Goal: Use online tool/utility: Utilize a website feature to perform a specific function

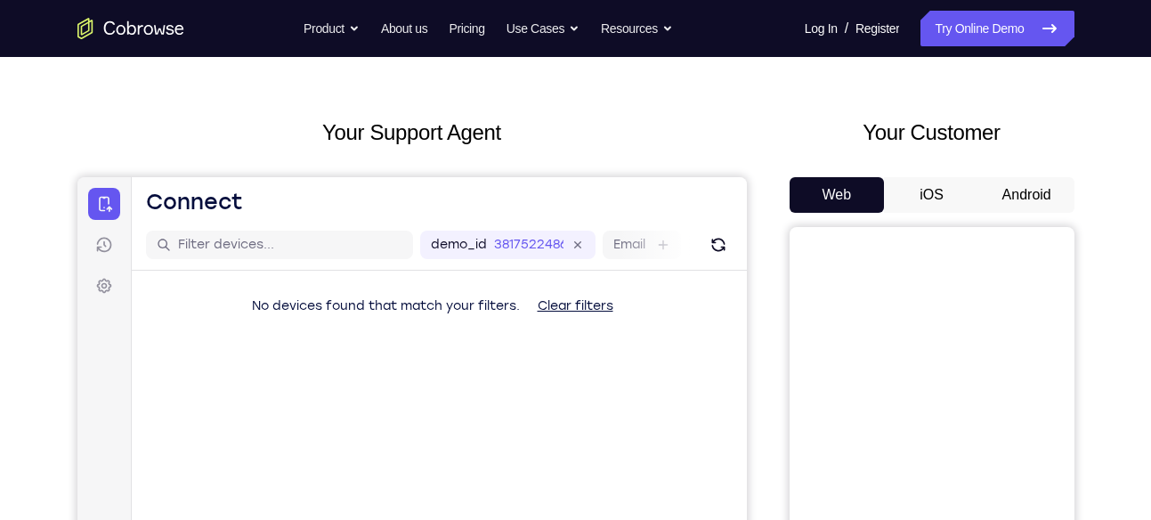
scroll to position [53, 0]
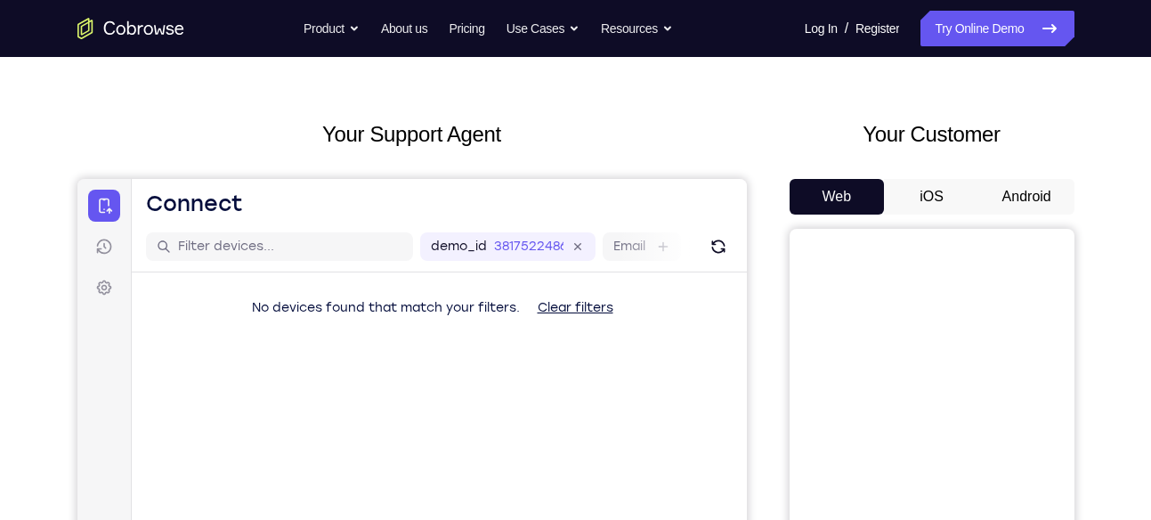
click at [1015, 198] on button "Android" at bounding box center [1026, 197] width 95 height 36
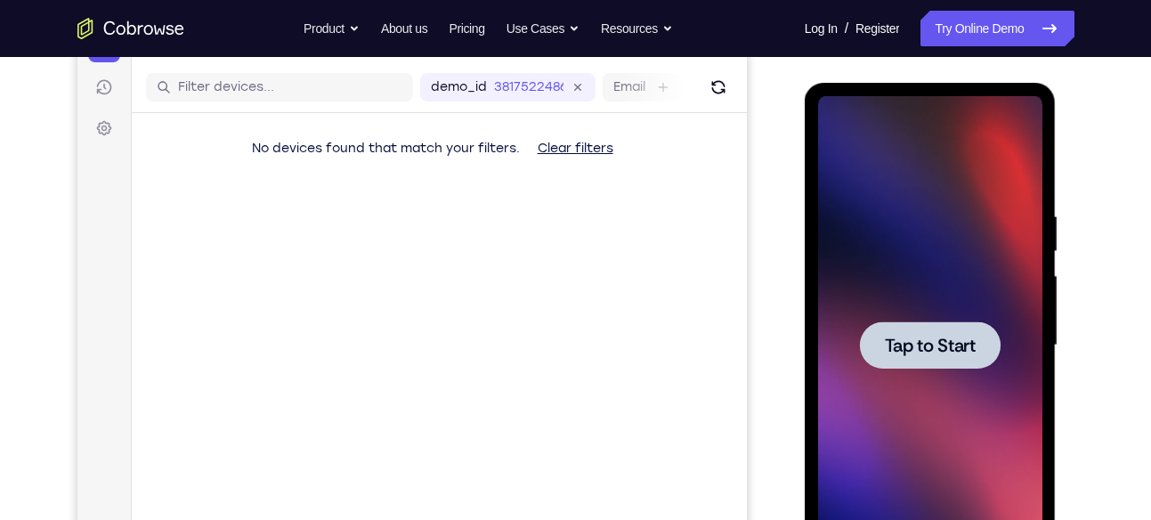
scroll to position [217, 0]
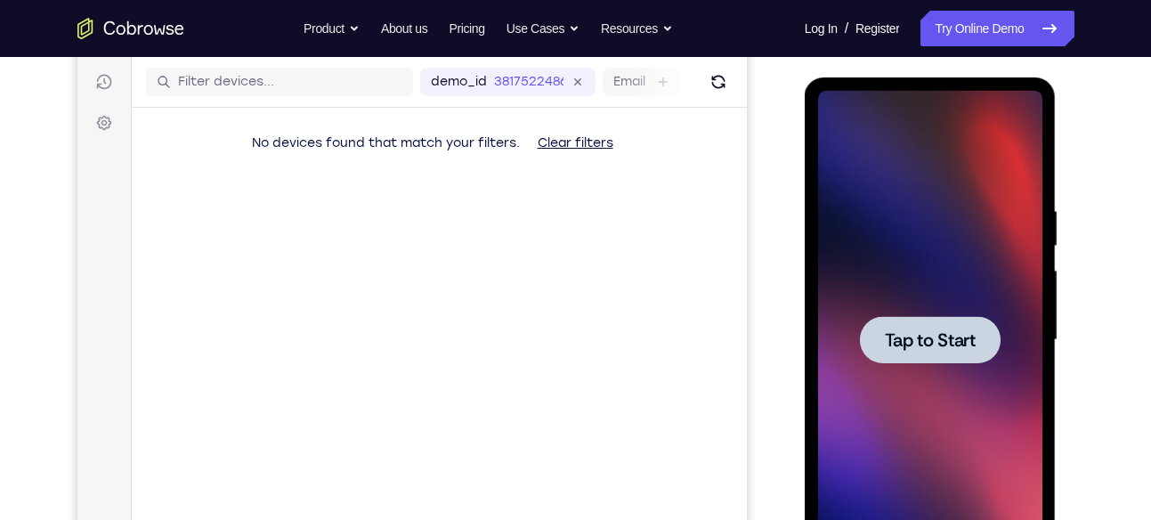
click at [931, 341] on span "Tap to Start" at bounding box center [930, 340] width 91 height 18
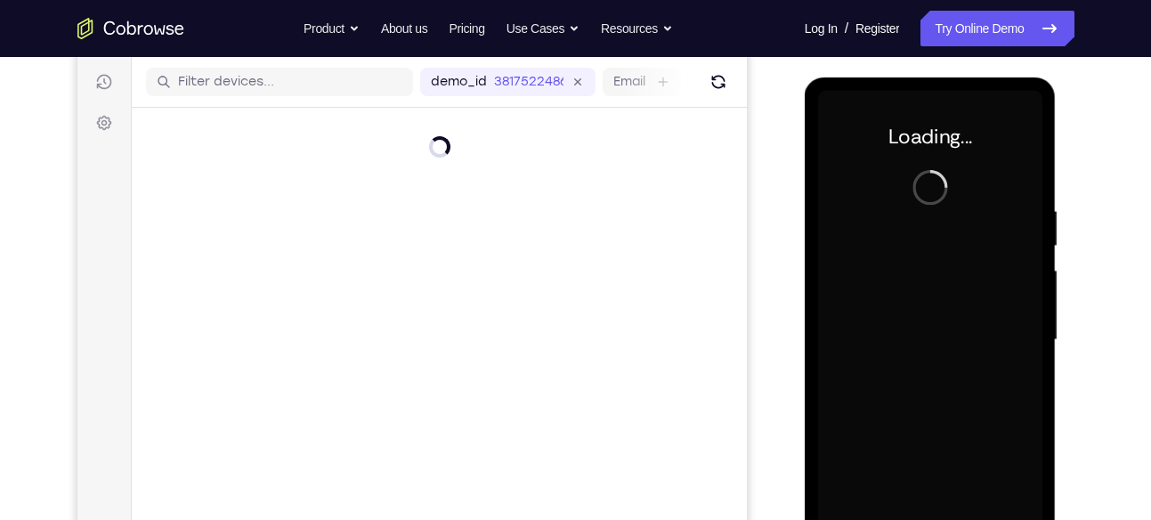
scroll to position [278, 0]
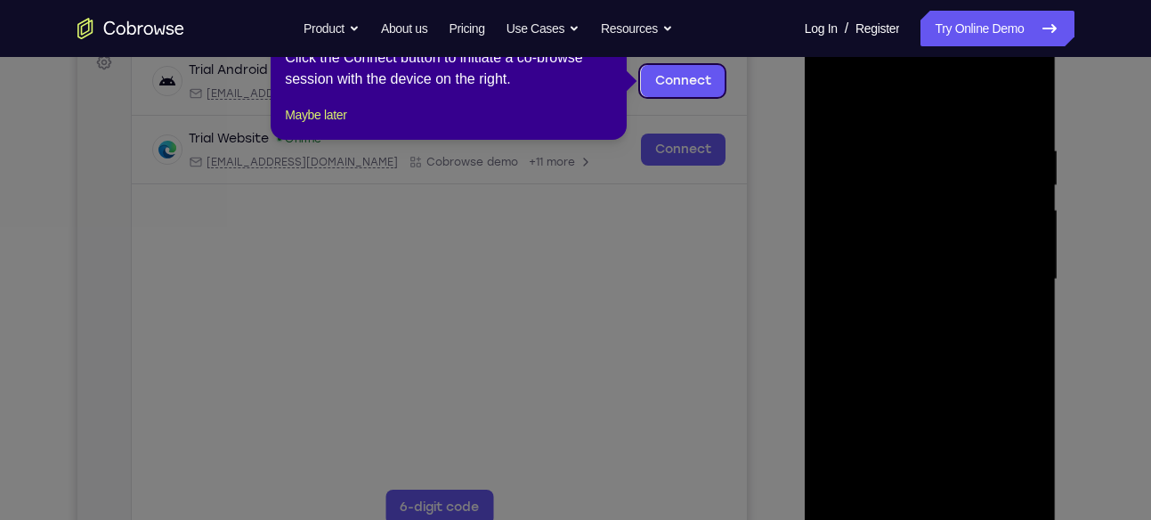
click at [933, 515] on icon at bounding box center [582, 260] width 1165 height 520
drag, startPoint x: 155, startPoint y: 500, endPoint x: 933, endPoint y: 515, distance: 778.3
click at [933, 515] on icon at bounding box center [582, 260] width 1165 height 520
click at [693, 69] on link "Connect" at bounding box center [682, 81] width 85 height 32
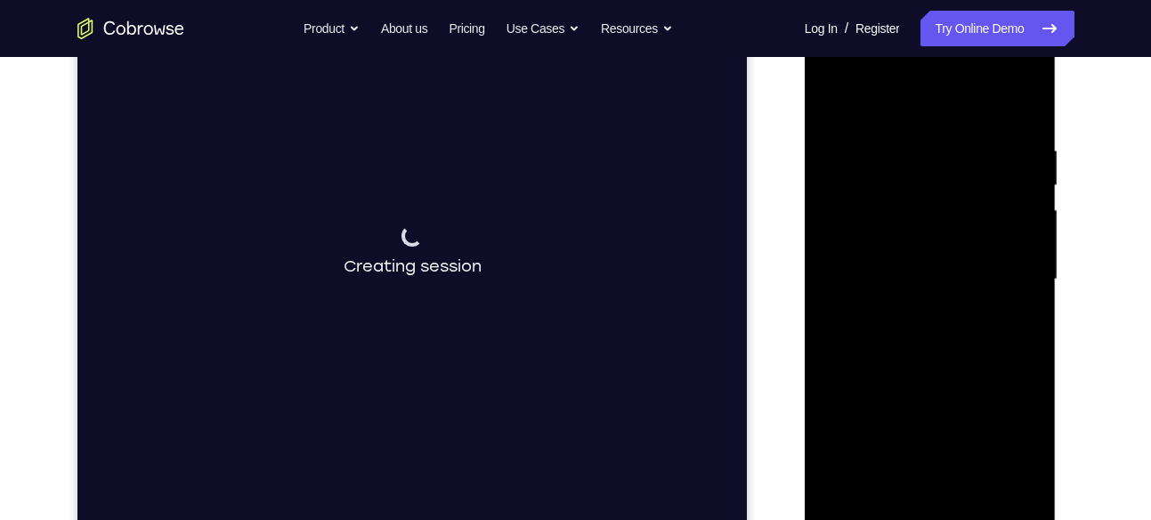
click at [928, 516] on div at bounding box center [930, 279] width 224 height 499
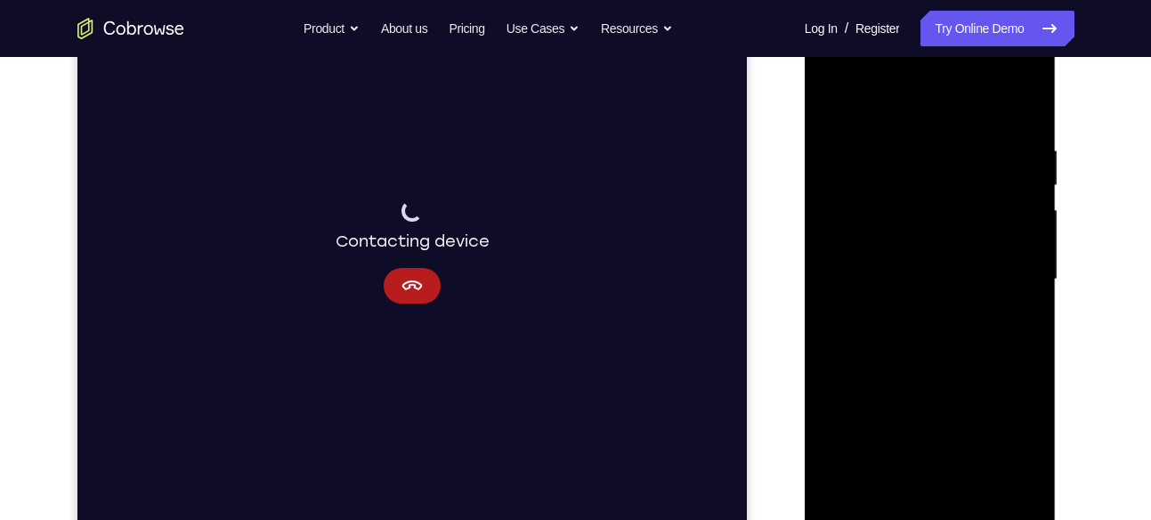
click at [928, 516] on div at bounding box center [930, 279] width 224 height 499
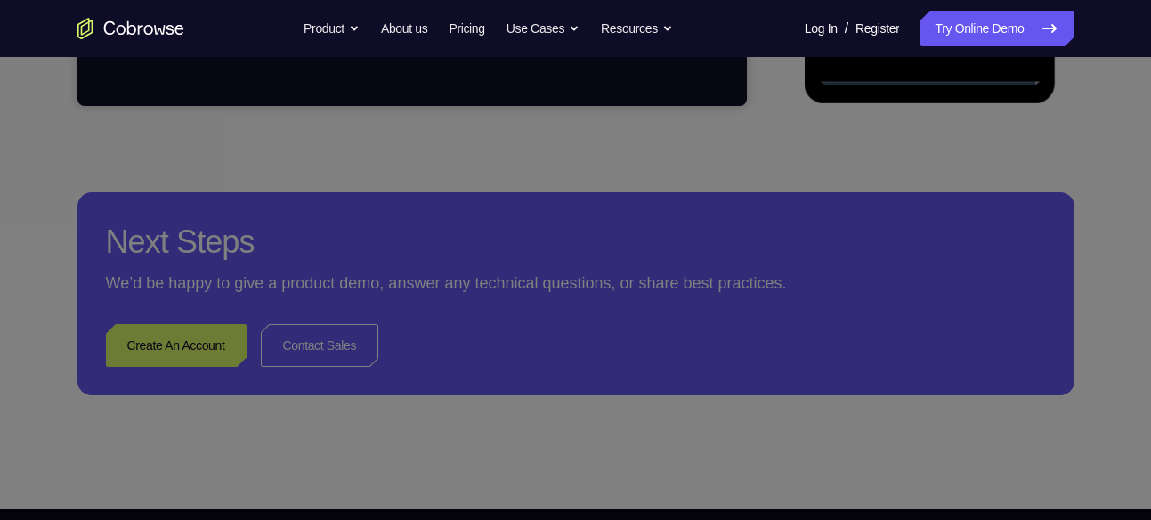
scroll to position [876, 0]
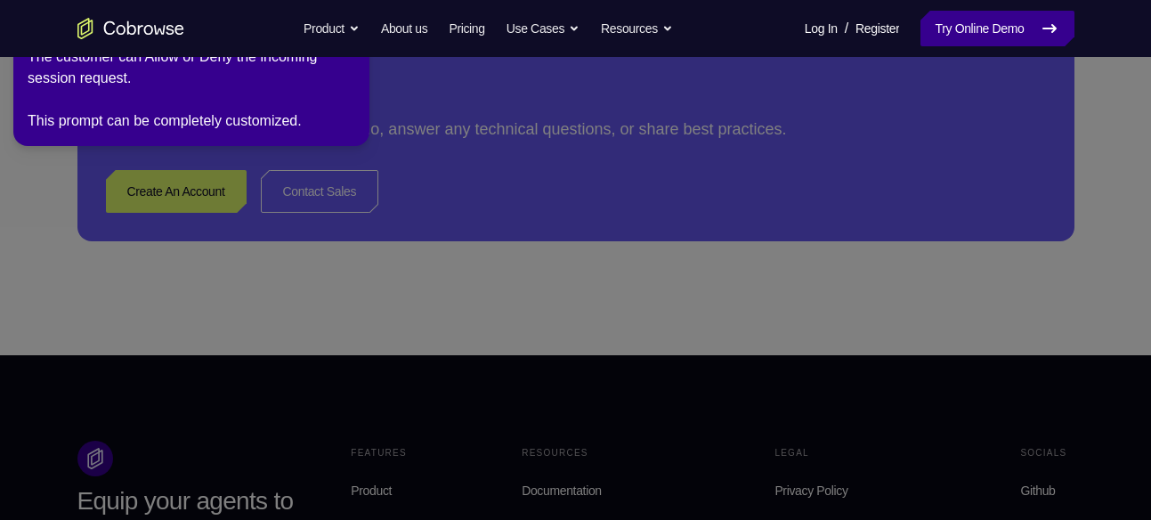
click at [1007, 16] on link "Try Online Demo" at bounding box center [997, 29] width 153 height 36
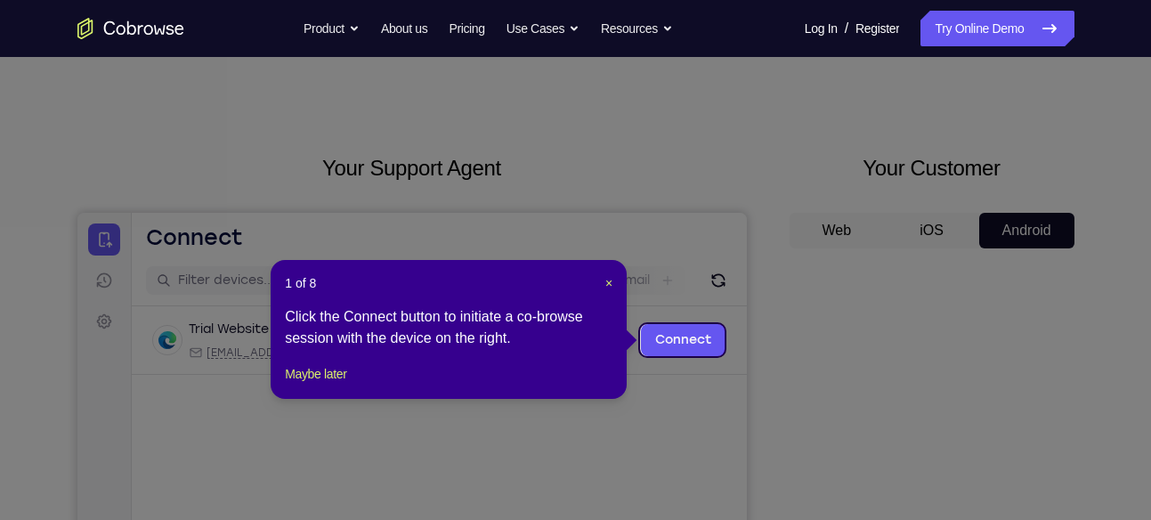
scroll to position [20, 0]
click at [658, 338] on link "Connect" at bounding box center [682, 339] width 85 height 32
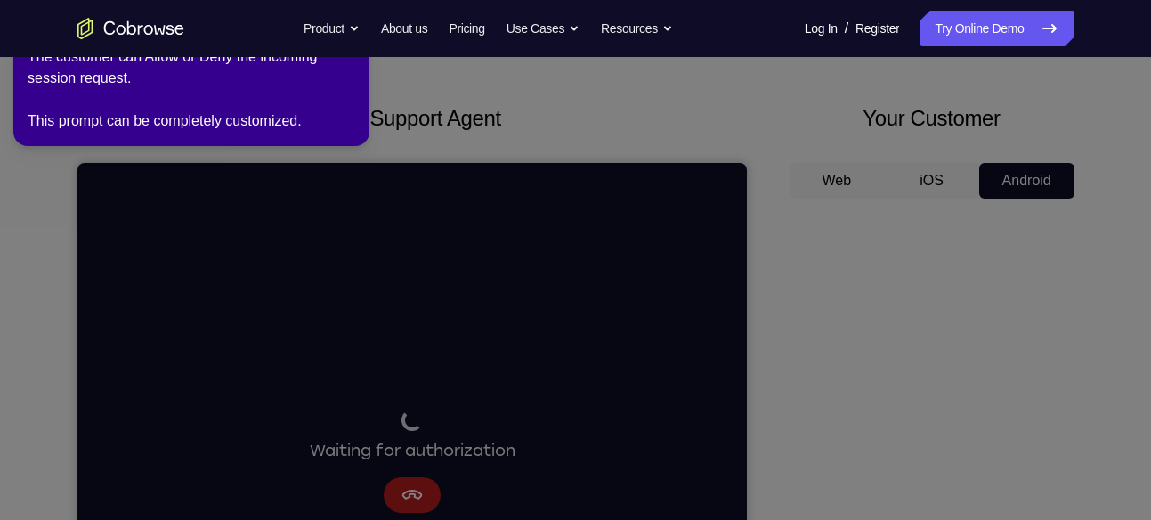
scroll to position [0, 0]
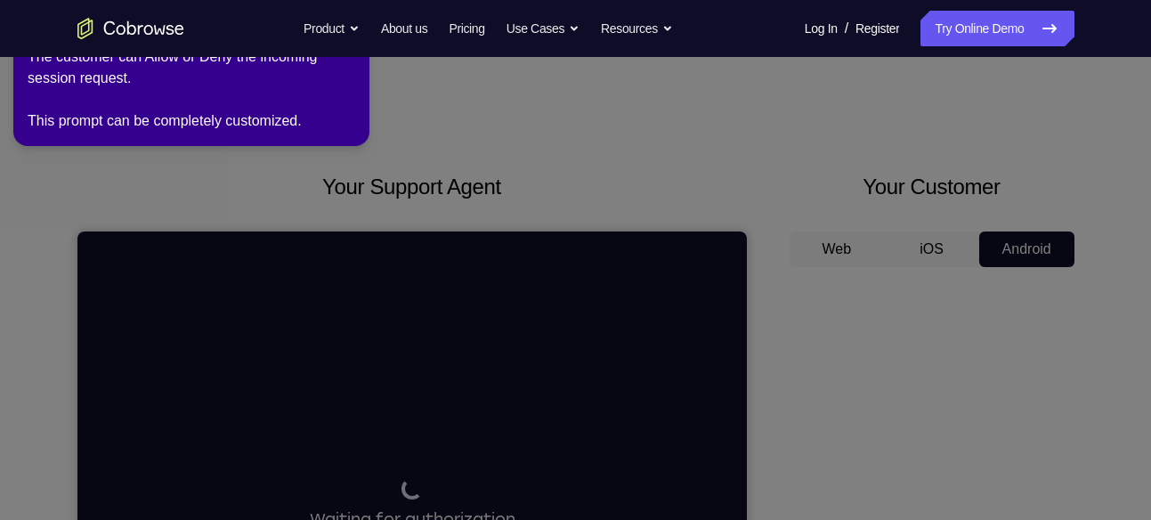
click at [182, 69] on div "The customer can Allow or Deny the incoming session request. This prompt can be…" at bounding box center [192, 88] width 328 height 85
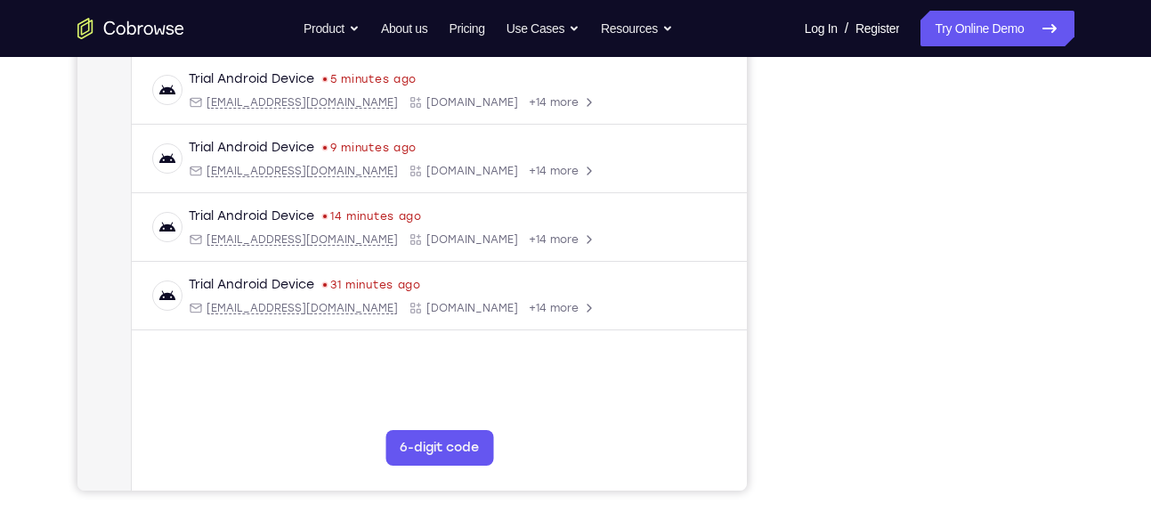
scroll to position [337, 0]
